Goal: Task Accomplishment & Management: Manage account settings

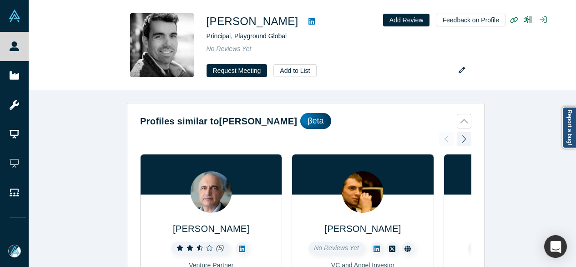
scroll to position [591, 0]
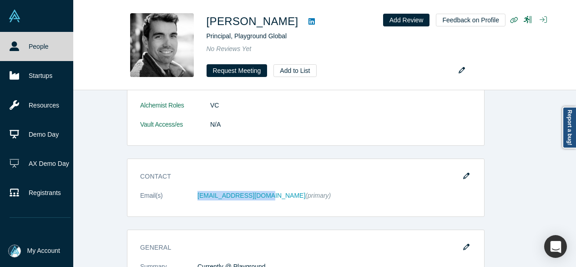
click at [14, 52] on link "People" at bounding box center [40, 46] width 80 height 29
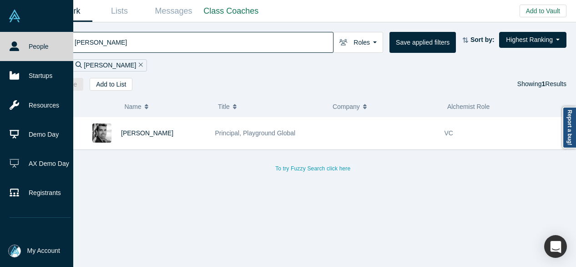
scroll to position [91, 0]
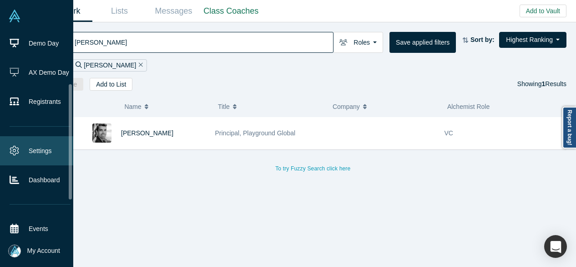
click at [17, 147] on icon at bounding box center [15, 151] width 10 height 10
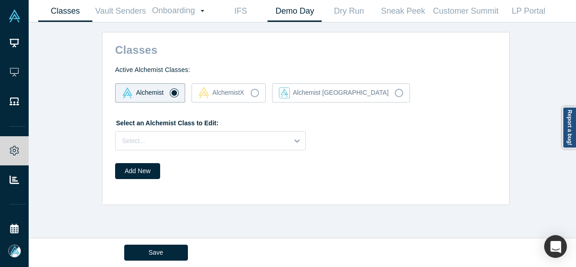
click at [289, 12] on link "Demo Day" at bounding box center [295, 10] width 54 height 21
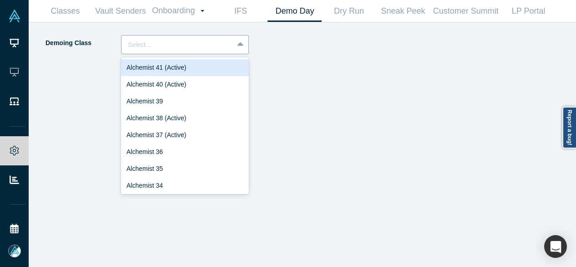
click at [163, 47] on div at bounding box center [177, 44] width 99 height 11
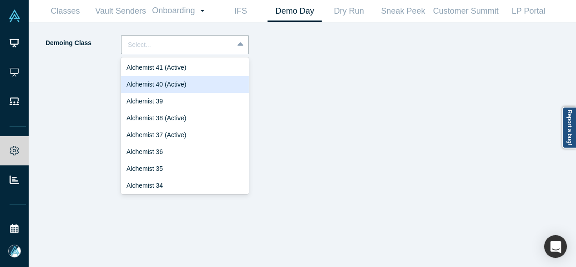
click at [154, 86] on div "Alchemist 40 (Active)" at bounding box center [185, 84] width 128 height 17
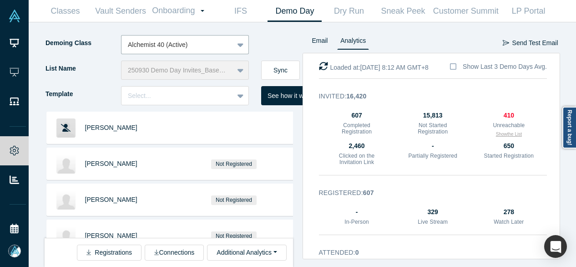
click at [506, 133] on button "Show the List" at bounding box center [509, 134] width 26 height 7
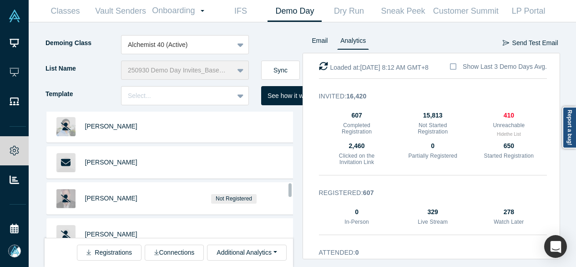
scroll to position [829, 0]
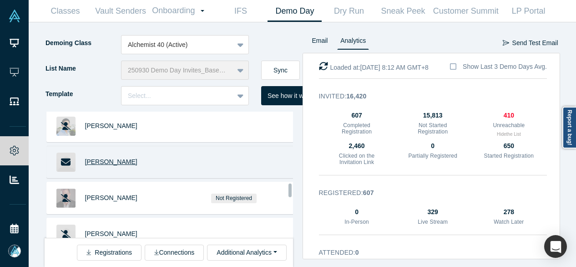
click at [95, 158] on span "Josh Funder" at bounding box center [111, 161] width 52 height 7
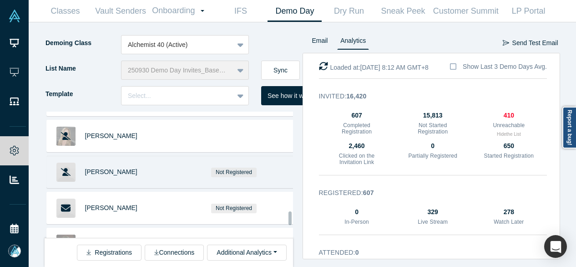
scroll to position [1193, 0]
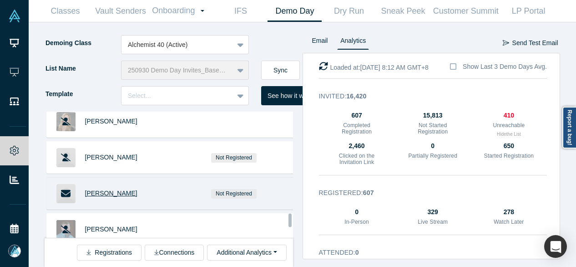
click at [97, 189] on span "[PERSON_NAME]" at bounding box center [111, 192] width 52 height 7
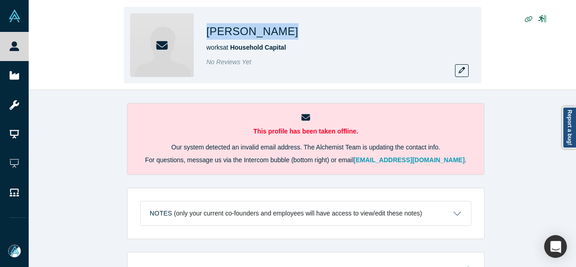
drag, startPoint x: 203, startPoint y: 33, endPoint x: 272, endPoint y: 32, distance: 68.7
click at [272, 32] on div "Josh Funder works at Household Capital No Reviews Yet" at bounding box center [303, 45] width 358 height 76
copy h1 "Josh Funder"
click at [461, 70] on icon "button" at bounding box center [462, 70] width 6 height 6
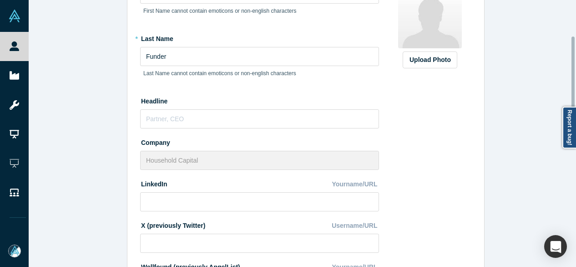
scroll to position [91, 0]
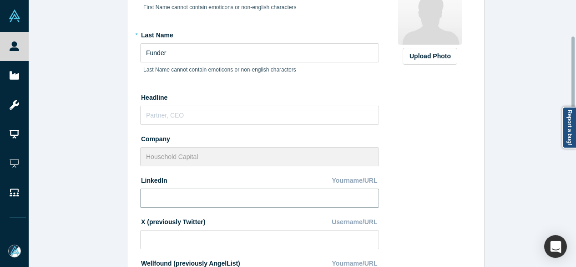
click at [197, 194] on input at bounding box center [259, 197] width 239 height 19
paste input "https://www.linkedin.com/in/josh-funder-627278/"
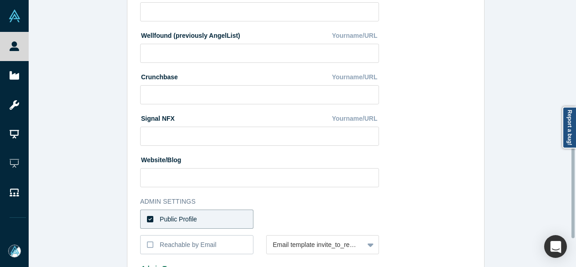
scroll to position [408, 0]
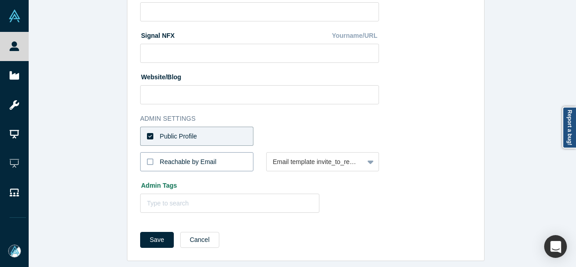
type input "https://www.linkedin.com/in/josh-funder-627278/"
click at [177, 157] on div "Reachable by Email" at bounding box center [188, 162] width 57 height 10
click at [0, 0] on input "Reachable by Email" at bounding box center [0, 0] width 0 height 0
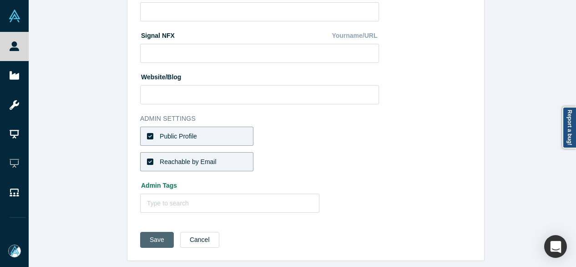
click at [149, 232] on button "Save" at bounding box center [157, 240] width 34 height 16
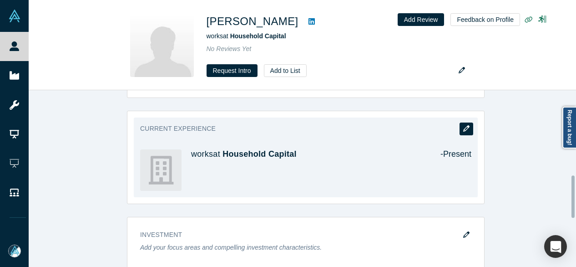
scroll to position [318, 0]
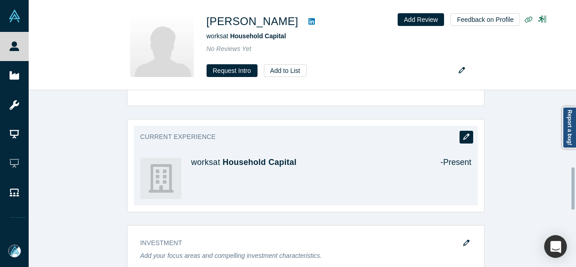
click at [463, 134] on icon "button" at bounding box center [466, 136] width 6 height 6
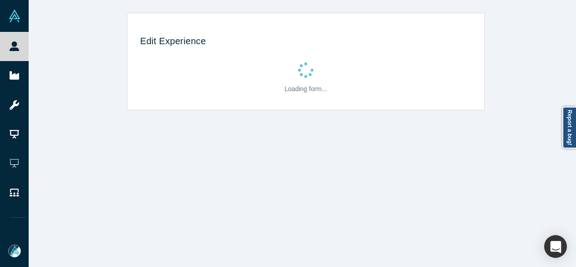
scroll to position [0, 0]
